Goal: Navigation & Orientation: Find specific page/section

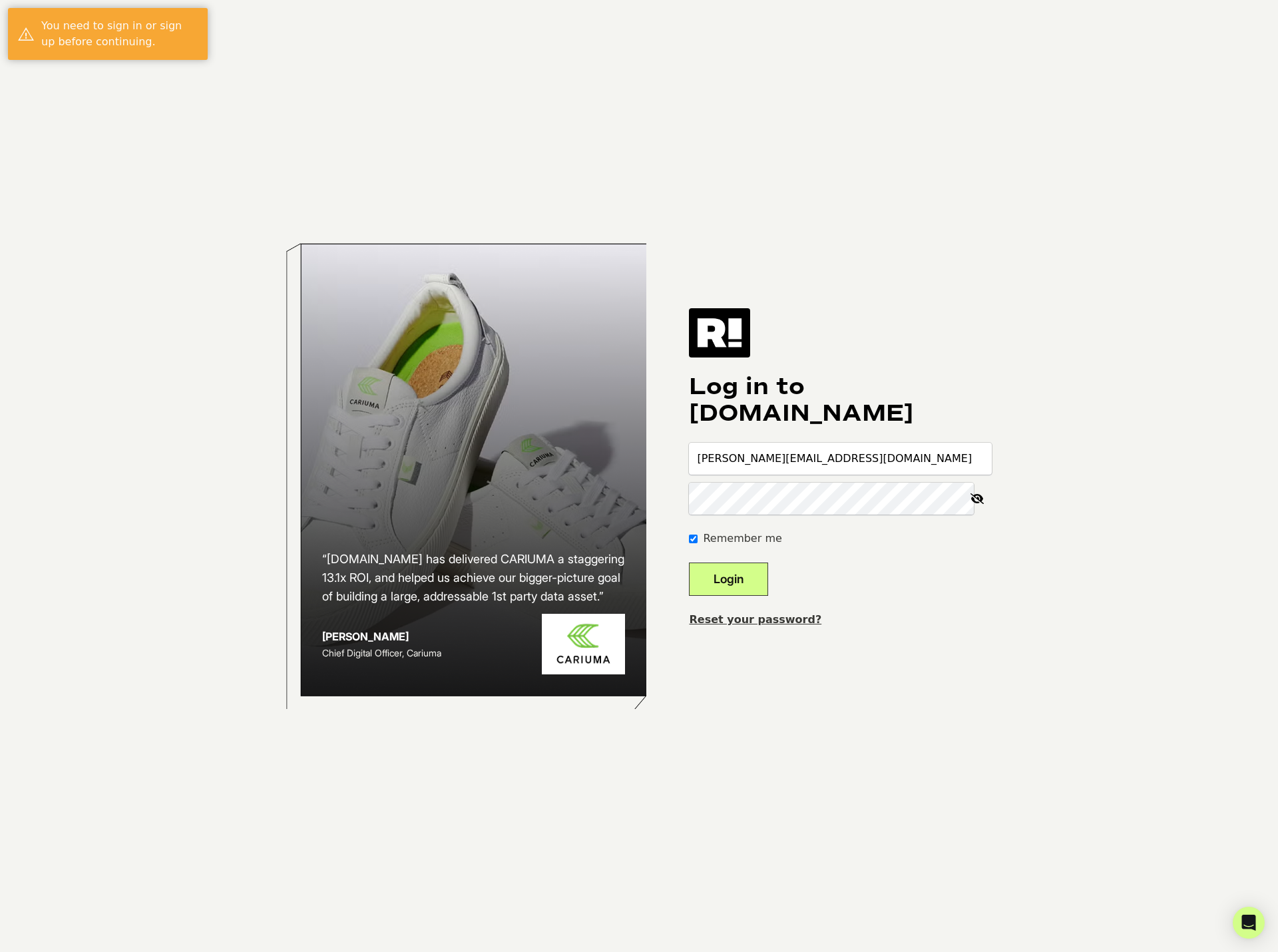
click at [750, 578] on button "Login" at bounding box center [729, 579] width 79 height 33
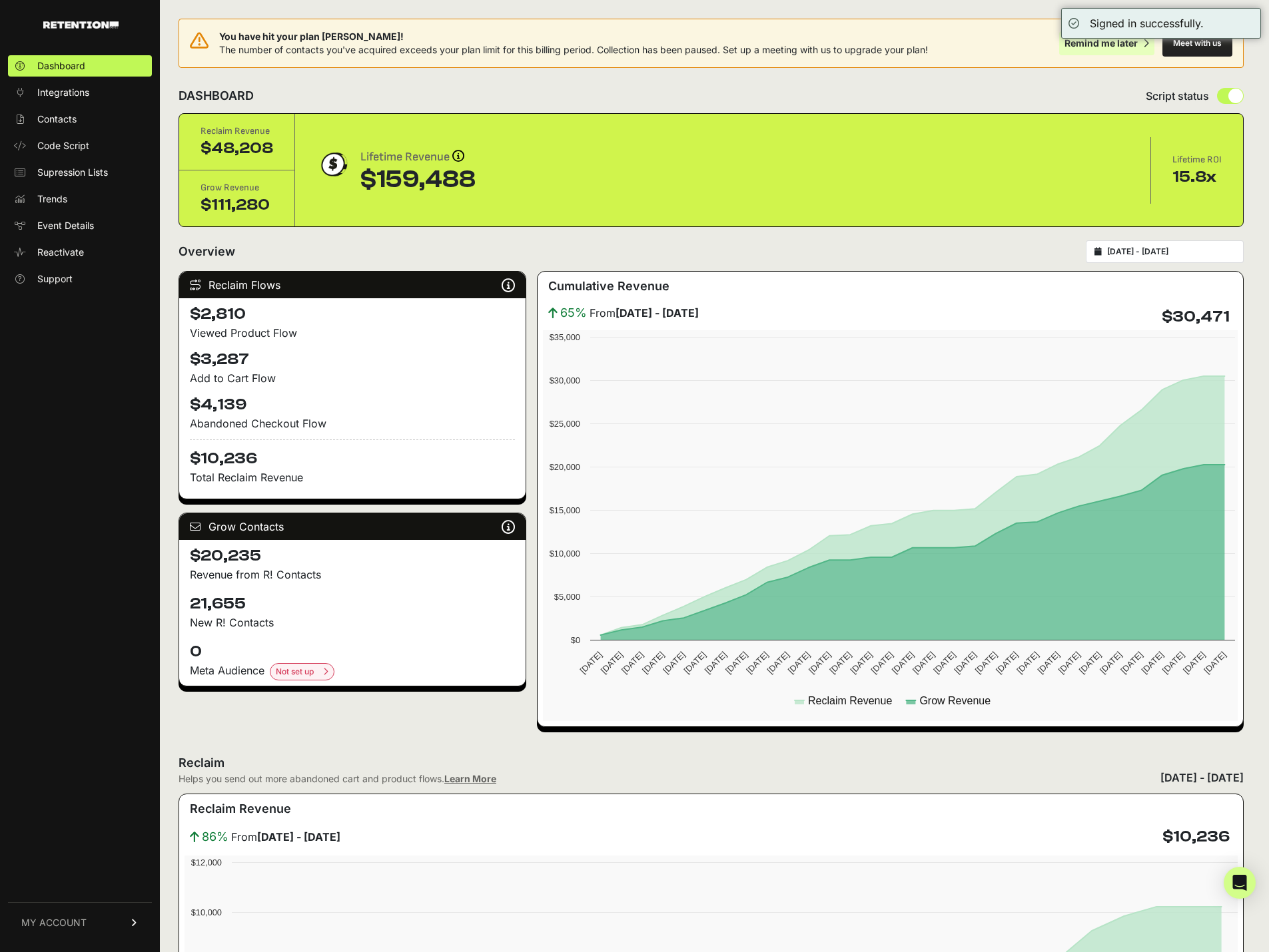
click at [1135, 43] on div "Remind me later" at bounding box center [1100, 43] width 73 height 13
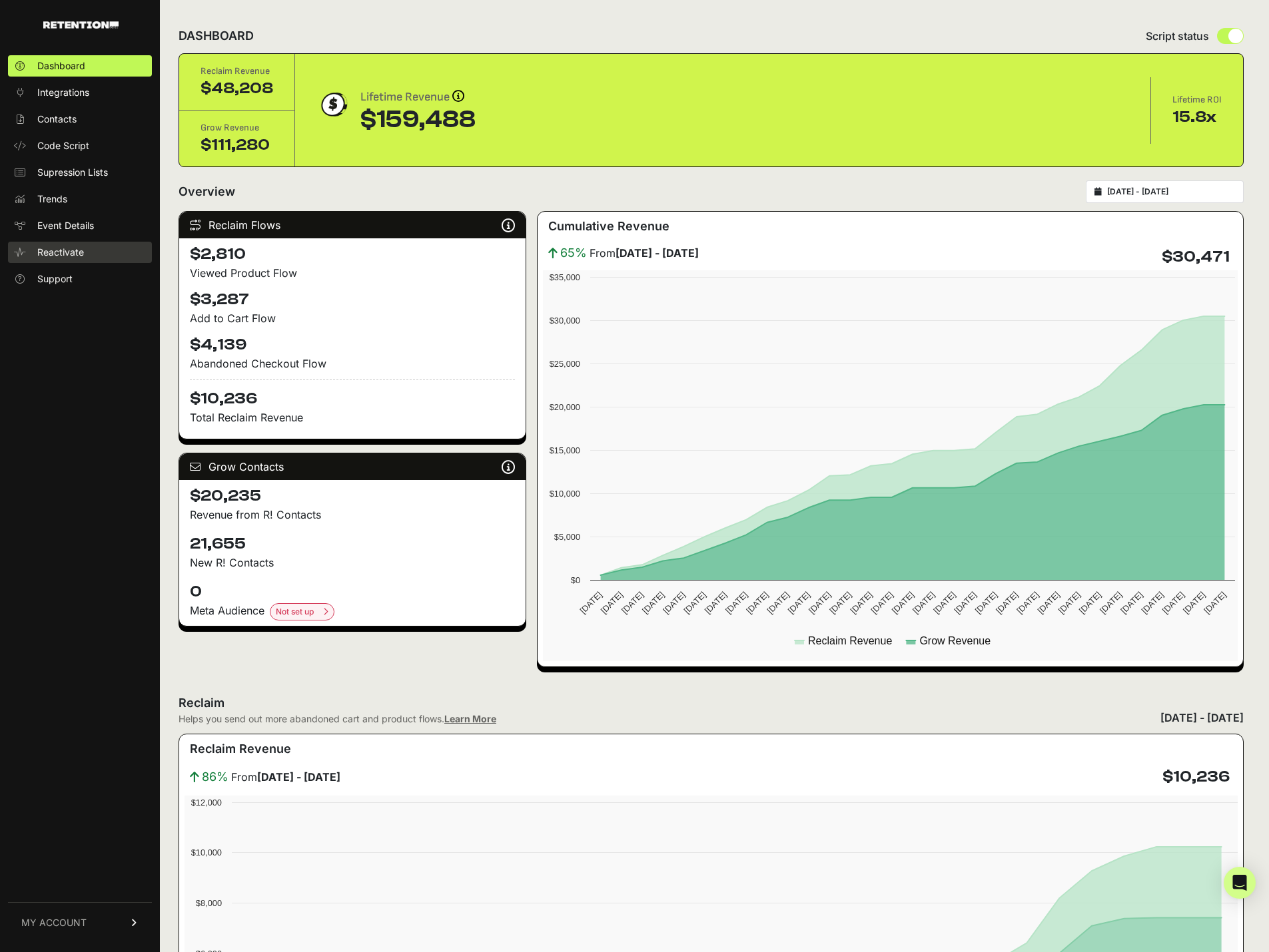
click at [71, 247] on span "Reactivate" at bounding box center [61, 252] width 47 height 13
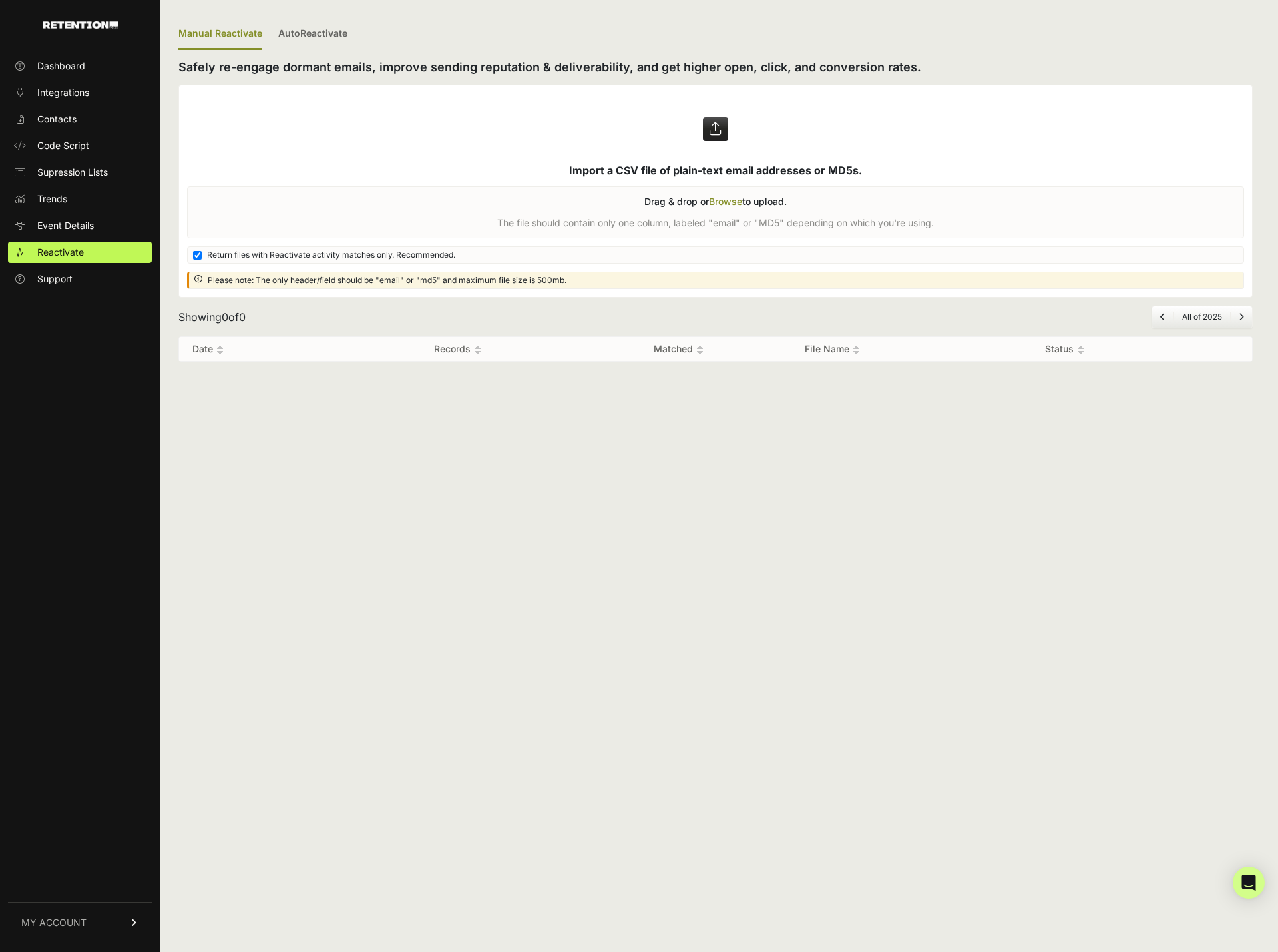
click at [44, 78] on ul "Dashboard Integrations Contacts Code Script Supression Lists Trends Event Detai…" at bounding box center [80, 173] width 144 height 234
click at [48, 70] on span "Dashboard" at bounding box center [62, 66] width 48 height 13
